Goal: Transaction & Acquisition: Purchase product/service

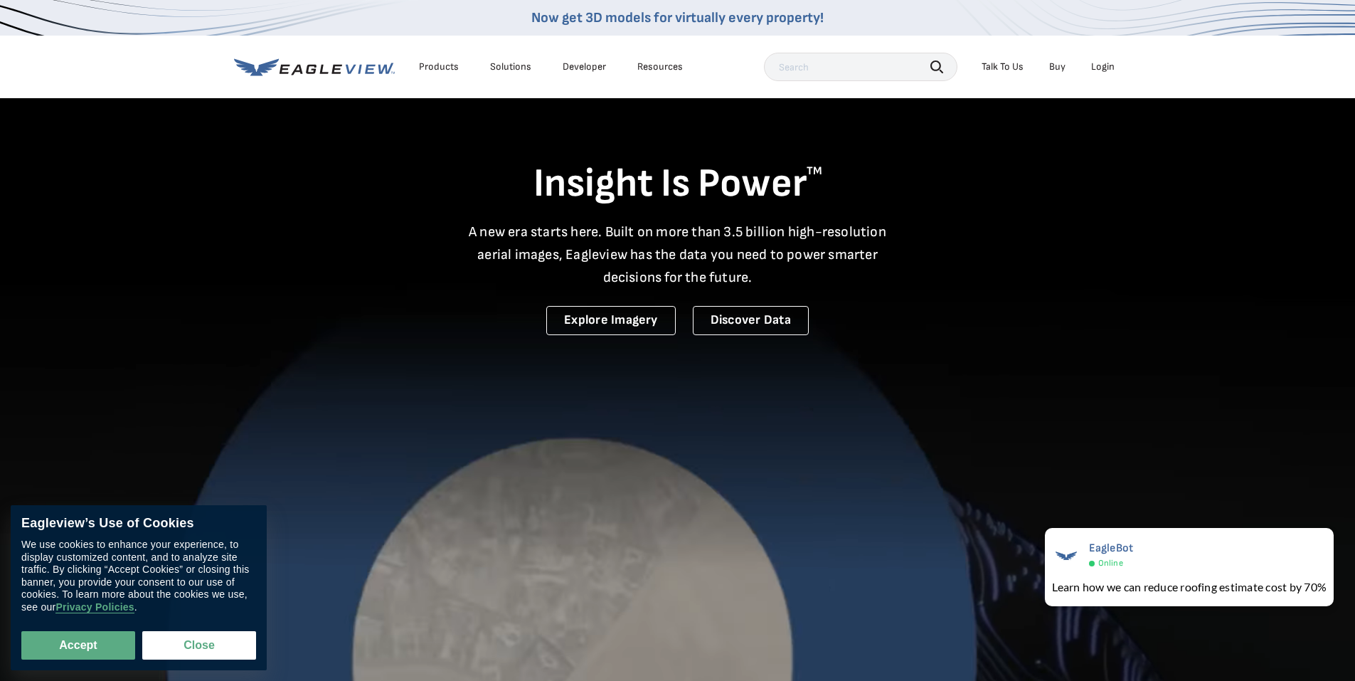
click at [1098, 74] on li "Login" at bounding box center [1103, 66] width 38 height 21
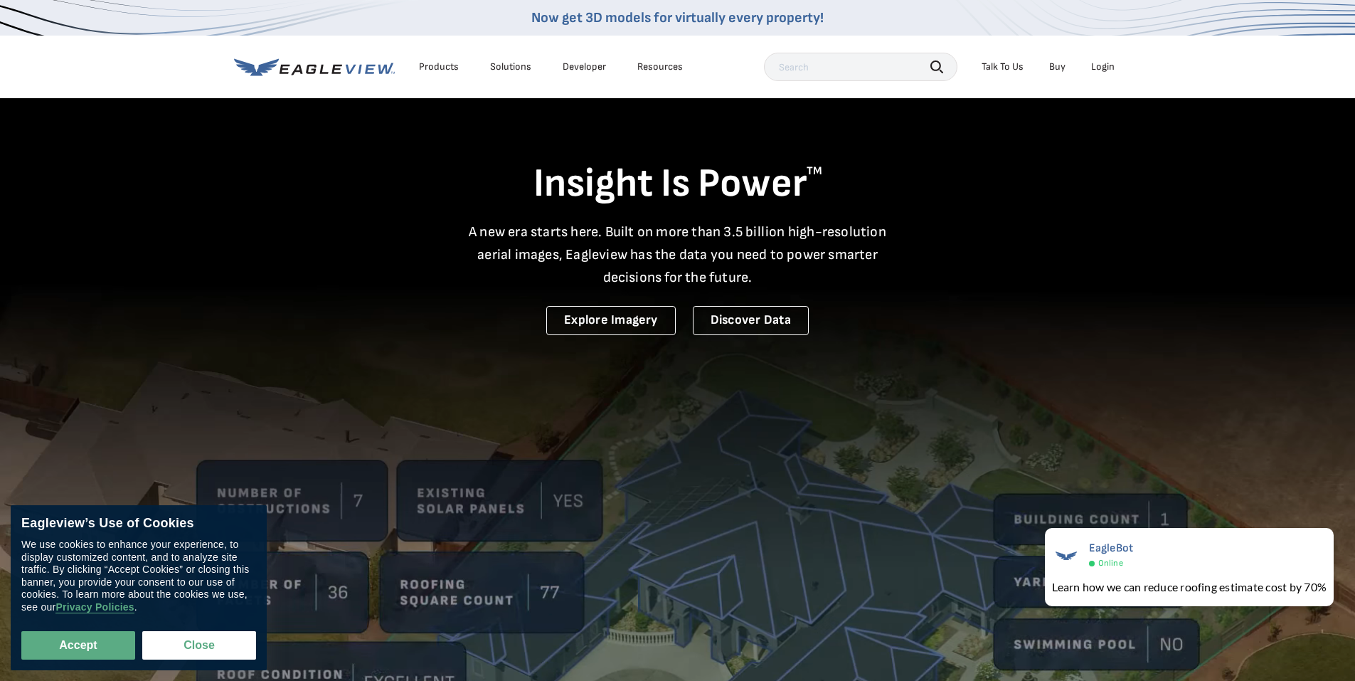
click at [1101, 70] on div "Login" at bounding box center [1102, 66] width 23 height 13
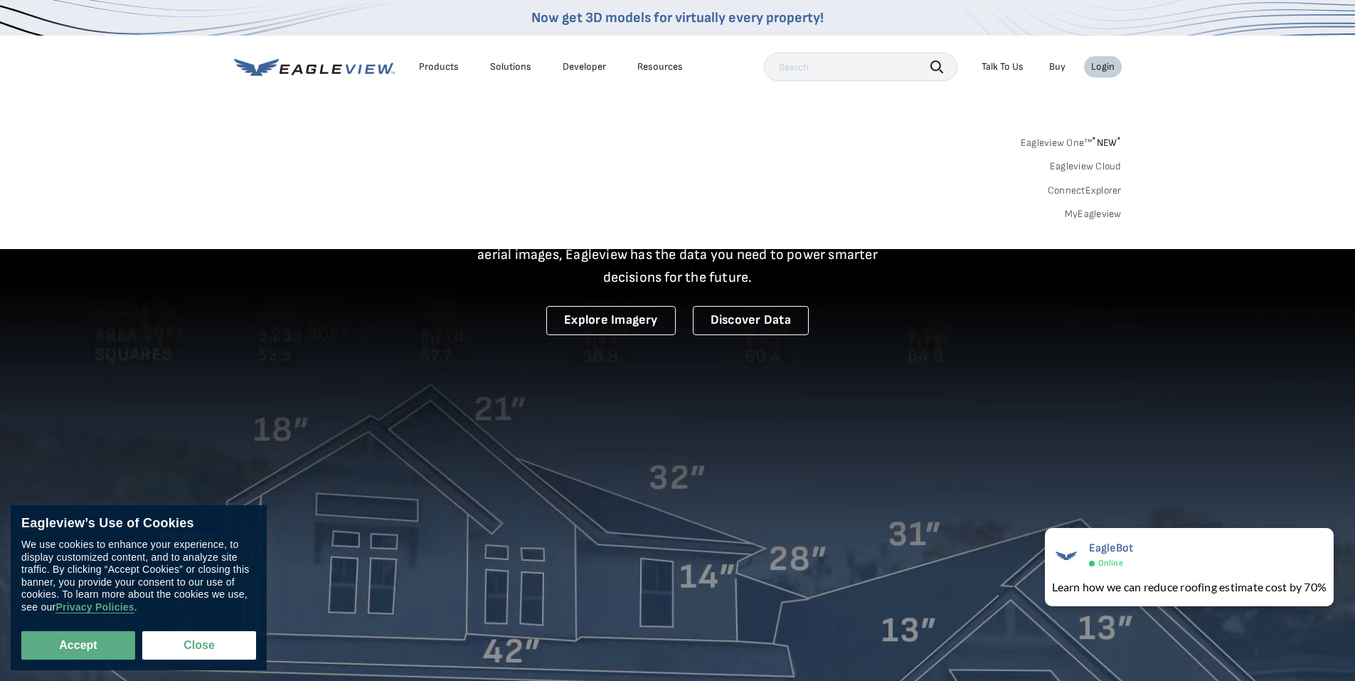
click at [1081, 217] on link "MyEagleview" at bounding box center [1093, 214] width 57 height 13
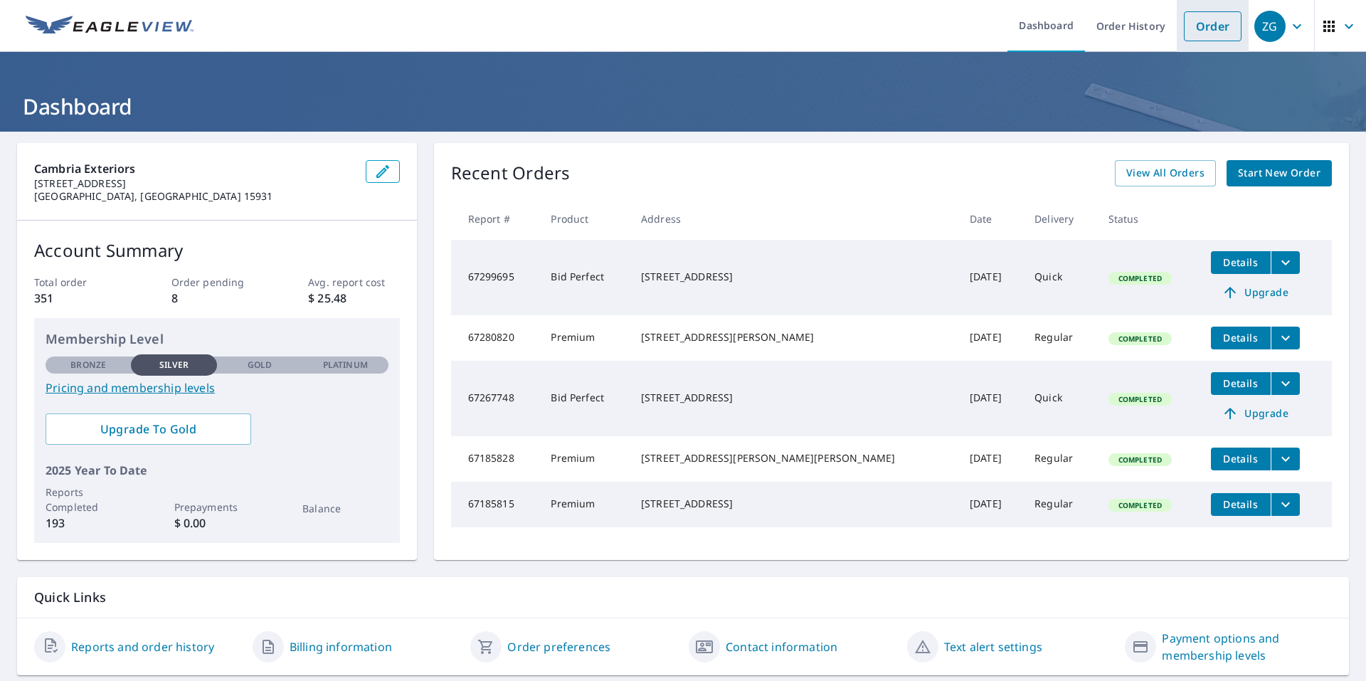
click at [1221, 23] on link "Order" at bounding box center [1213, 26] width 58 height 30
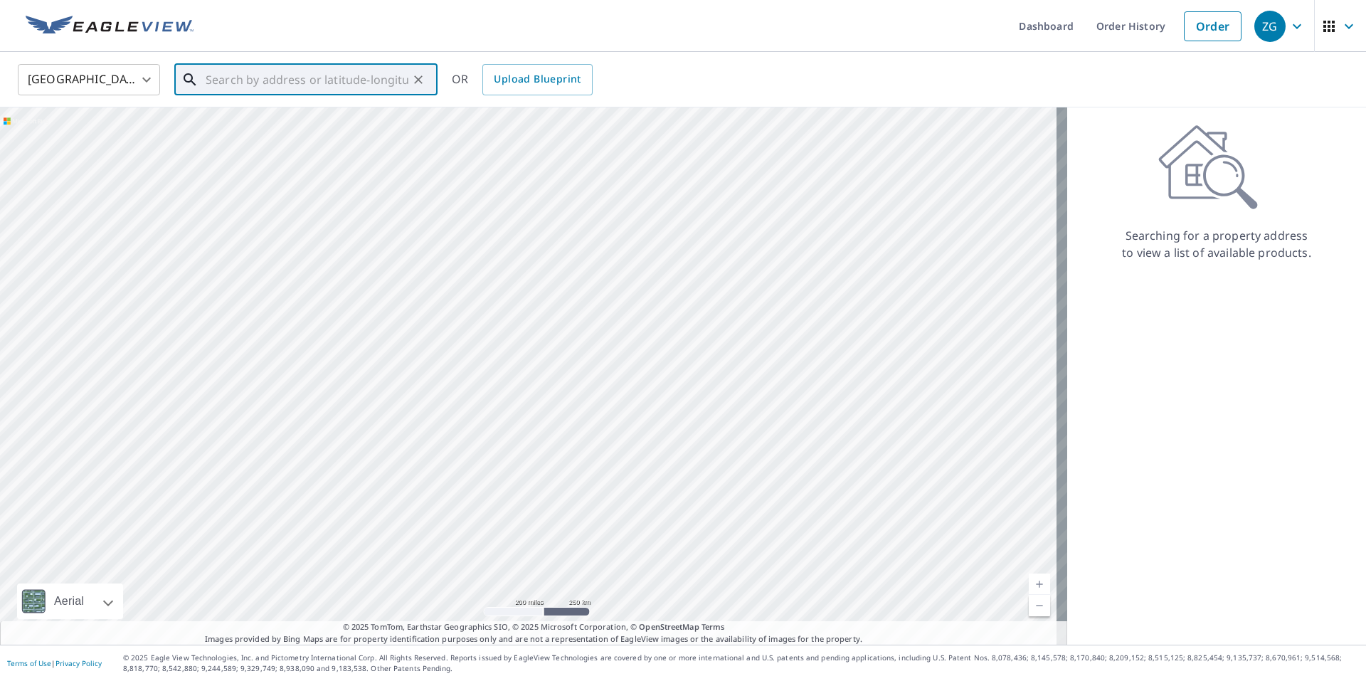
click at [344, 80] on input "text" at bounding box center [307, 80] width 203 height 40
click at [283, 127] on span "1235R Spruce St" at bounding box center [314, 120] width 223 height 17
type input "1235R Spruce St Johnstown, PA 15909"
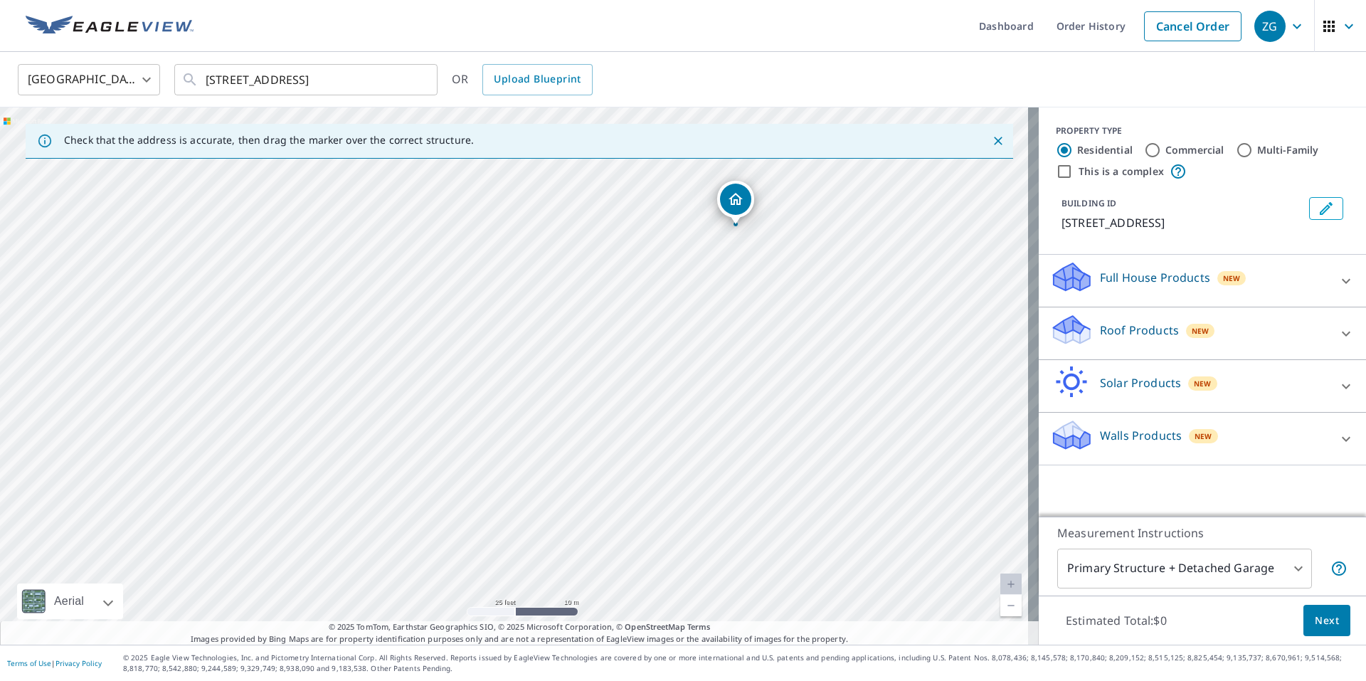
click at [1260, 326] on div "Roof Products New" at bounding box center [1189, 333] width 279 height 41
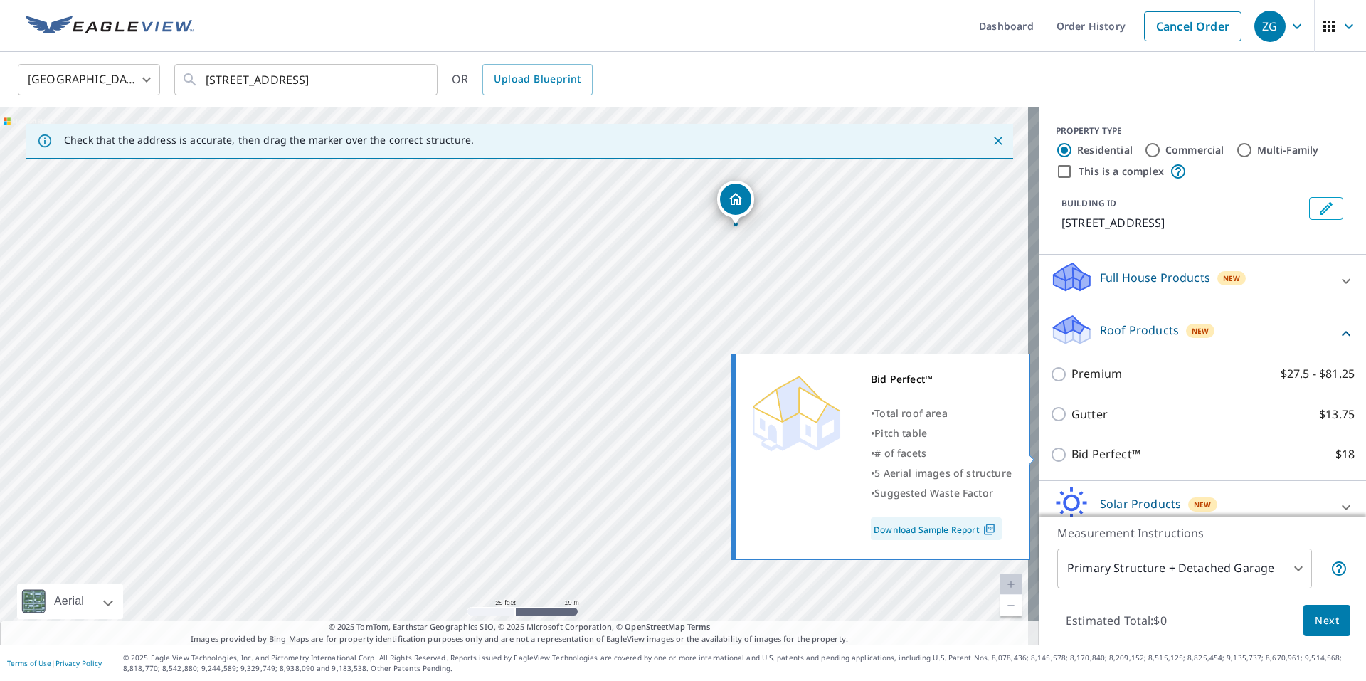
click at [1096, 448] on p "Bid Perfect™" at bounding box center [1105, 454] width 69 height 18
click at [1071, 448] on input "Bid Perfect™ $18" at bounding box center [1060, 454] width 21 height 17
checkbox input "true"
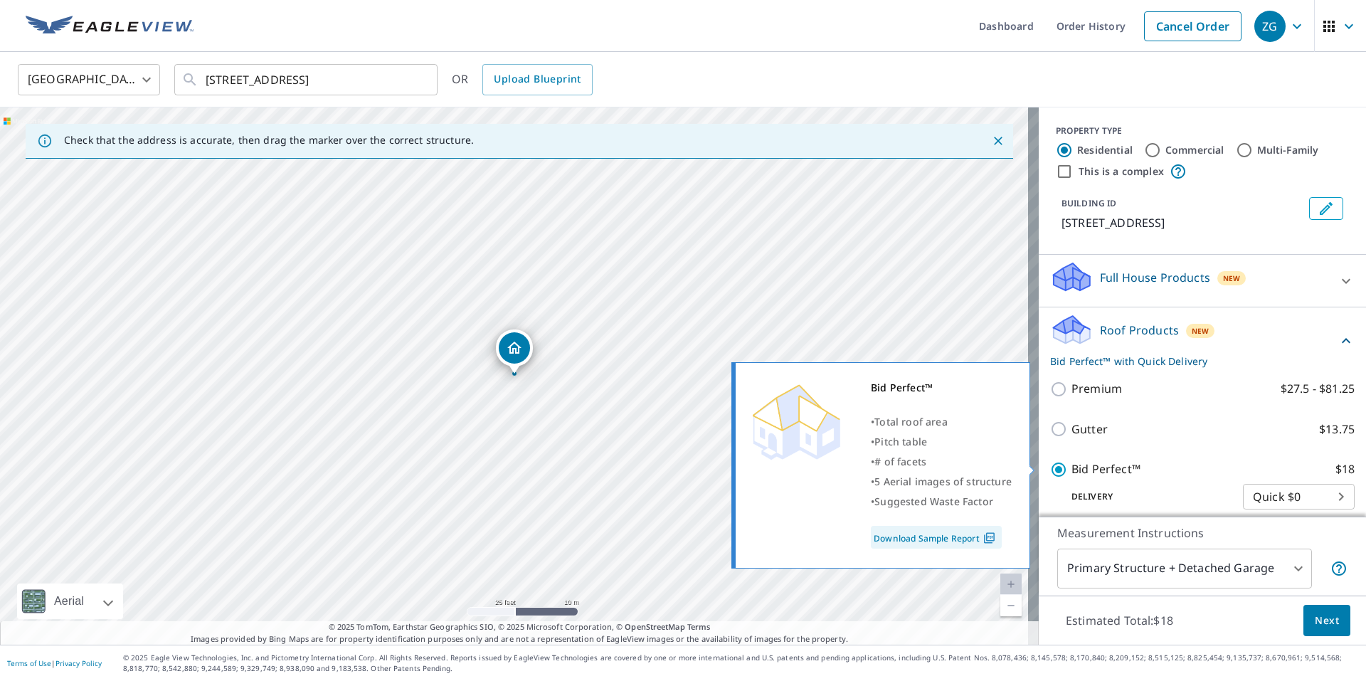
scroll to position [71, 0]
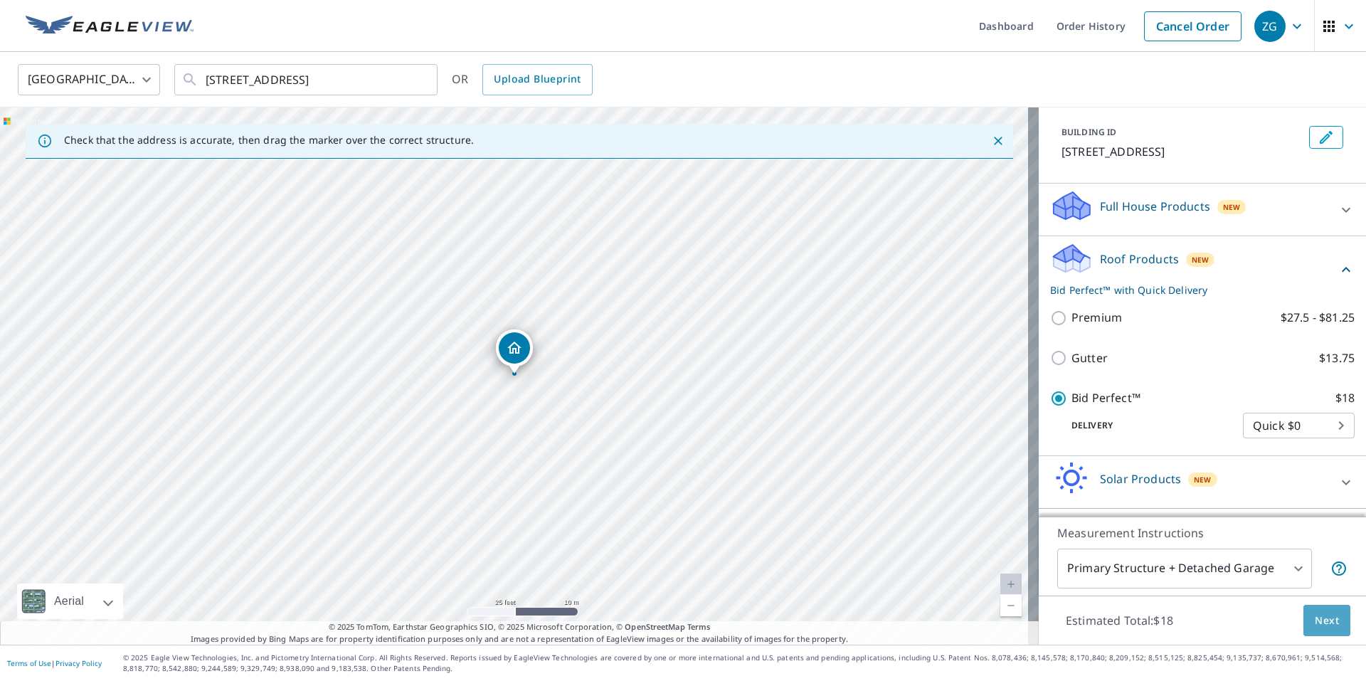
click at [1318, 633] on button "Next" at bounding box center [1326, 621] width 47 height 32
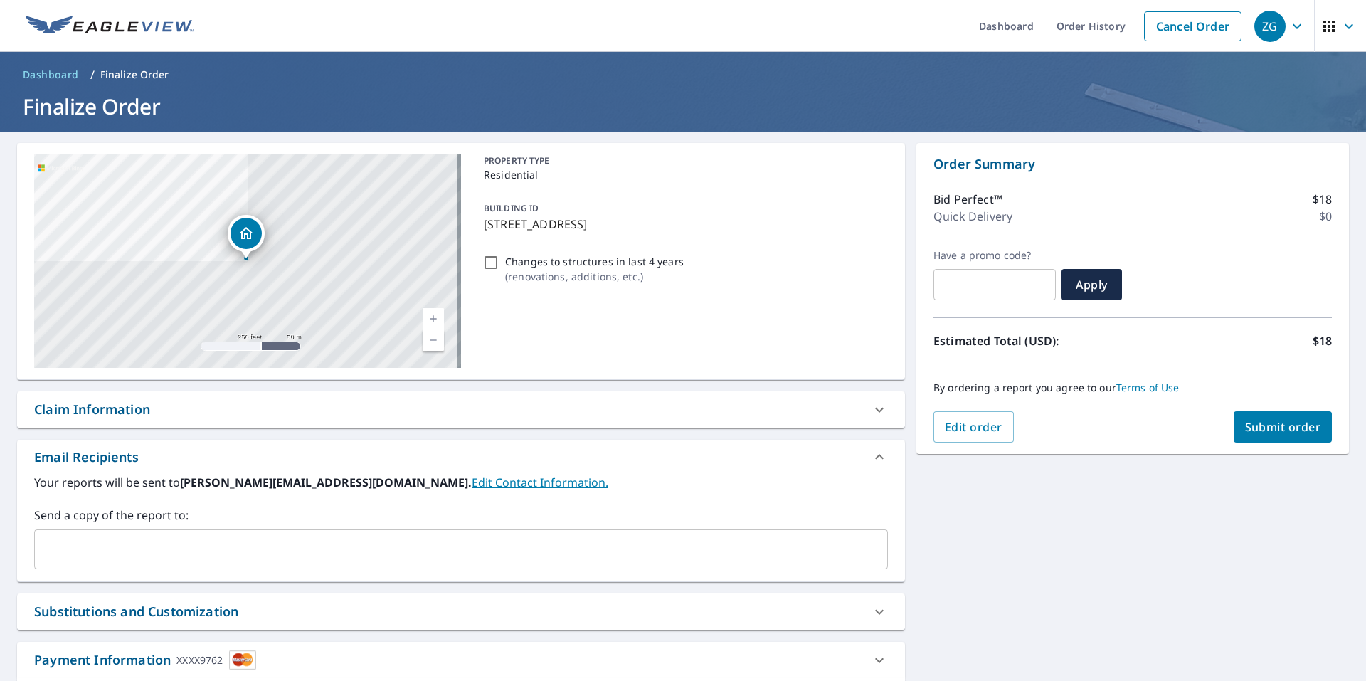
click at [1256, 420] on span "Submit order" at bounding box center [1283, 427] width 76 height 16
